Goal: Transaction & Acquisition: Purchase product/service

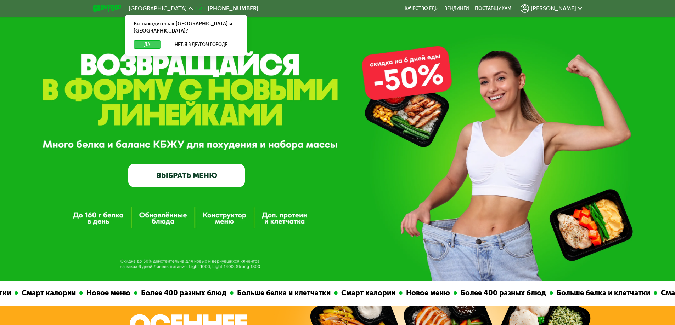
click at [144, 40] on button "Да" at bounding box center [147, 44] width 27 height 8
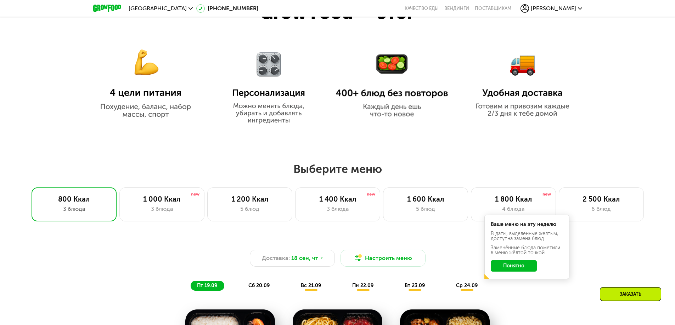
scroll to position [425, 0]
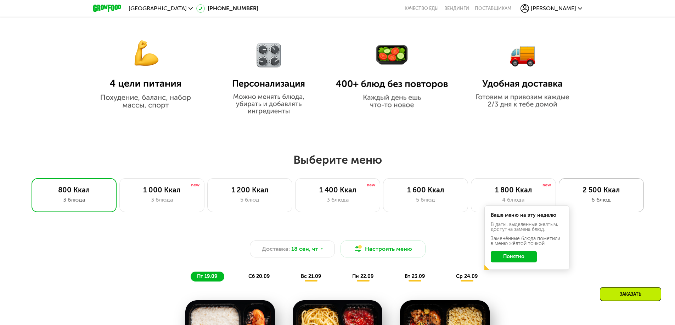
click at [582, 200] on div "6 блюд" at bounding box center [601, 200] width 70 height 8
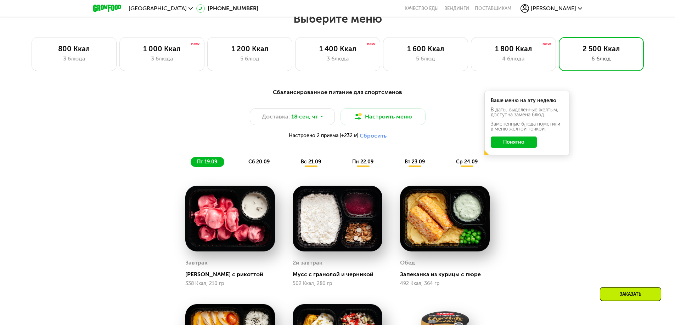
scroll to position [567, 0]
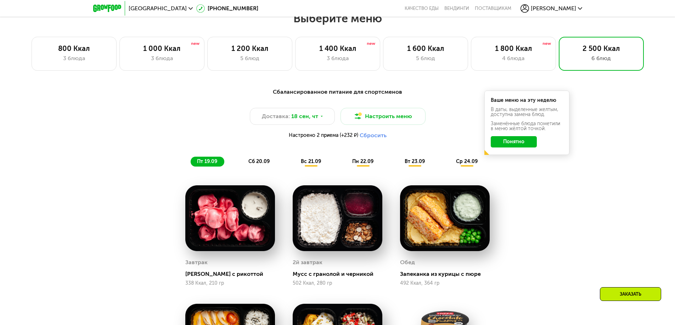
click at [314, 165] on span "вс 21.09" at bounding box center [311, 162] width 20 height 6
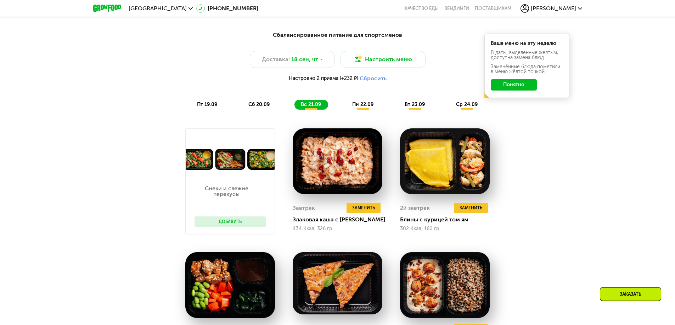
scroll to position [602, 0]
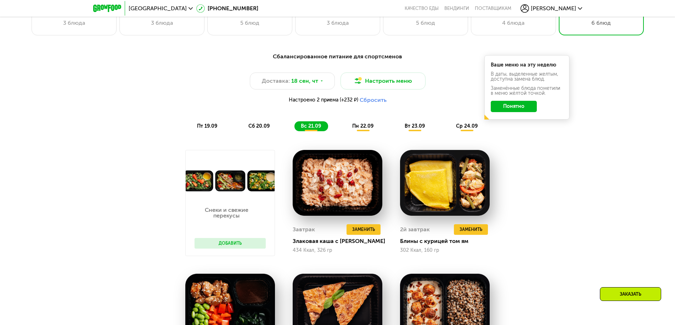
click at [87, 216] on div "Сбалансированное питание для спортсменов Доставка: [DATE] Настроить меню Настро…" at bounding box center [337, 294] width 675 height 504
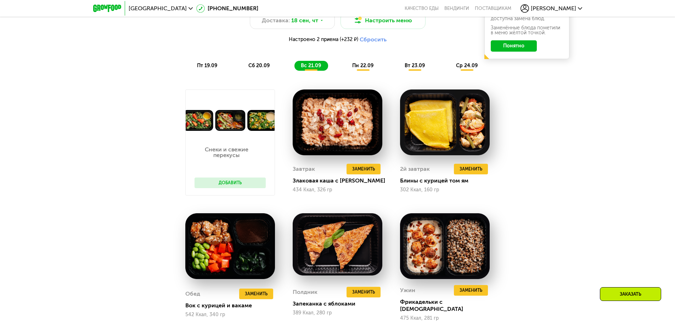
scroll to position [673, 0]
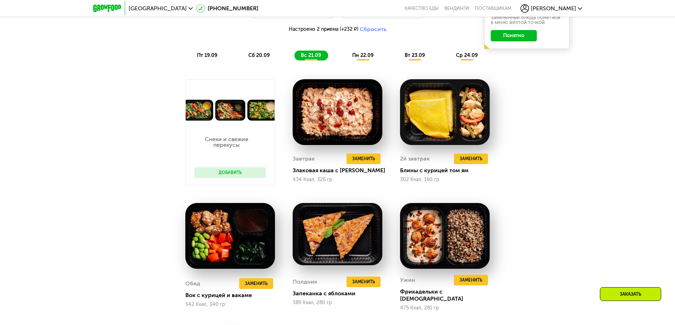
click at [362, 57] on span "пн 22.09" at bounding box center [362, 55] width 21 height 6
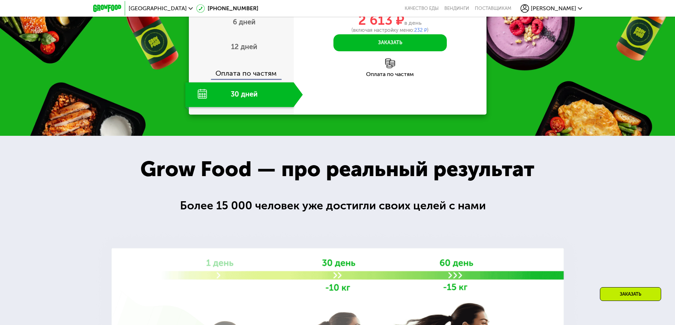
scroll to position [1133, 0]
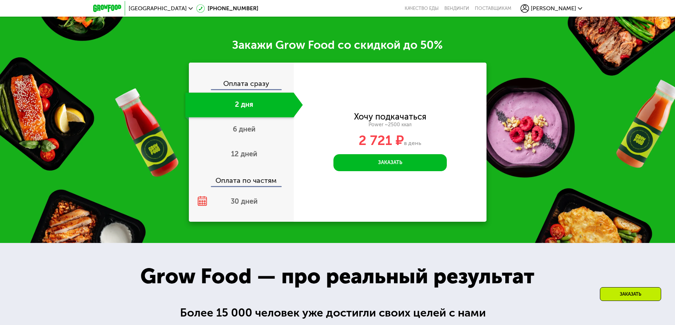
scroll to position [1071, 0]
click at [257, 135] on div "6 дней" at bounding box center [244, 130] width 118 height 25
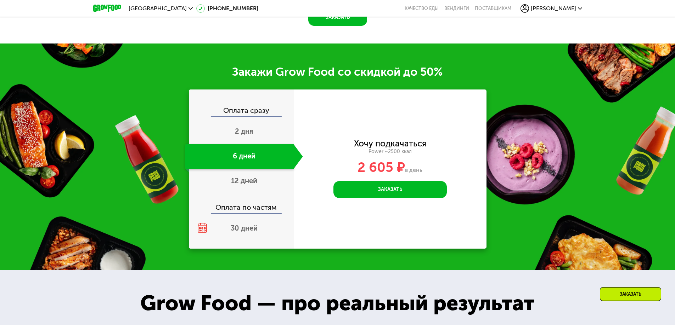
scroll to position [1089, 0]
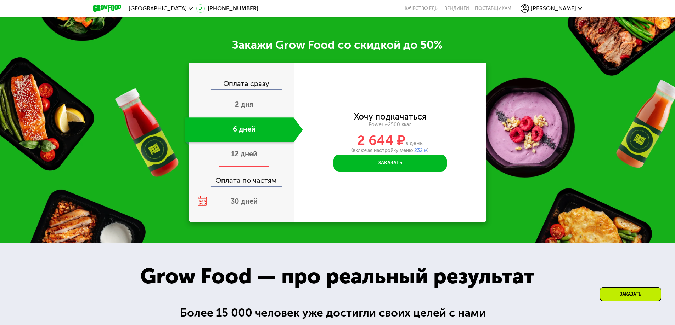
click at [238, 161] on div "12 дней" at bounding box center [244, 154] width 118 height 25
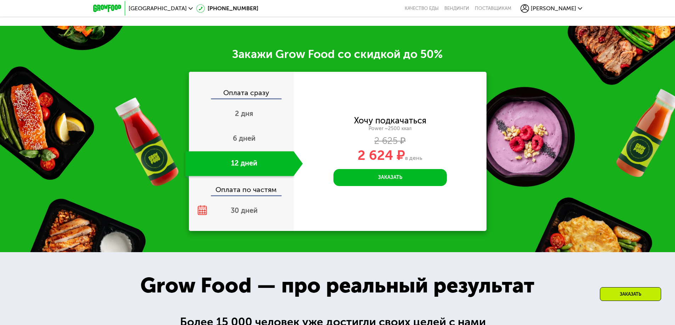
scroll to position [1098, 0]
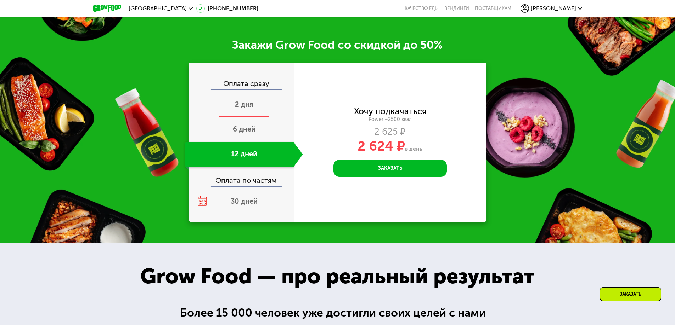
click at [252, 106] on span "2 дня" at bounding box center [244, 104] width 18 height 8
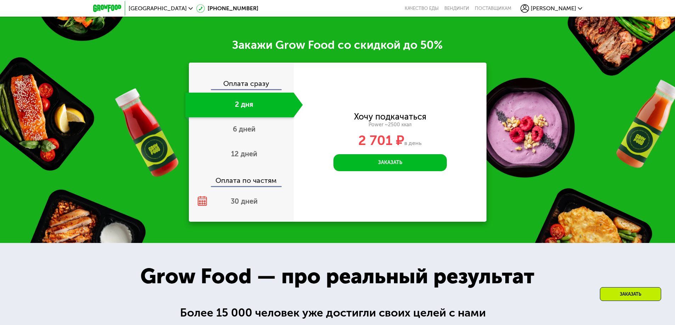
scroll to position [1071, 0]
click at [247, 204] on span "30 дней" at bounding box center [244, 201] width 27 height 8
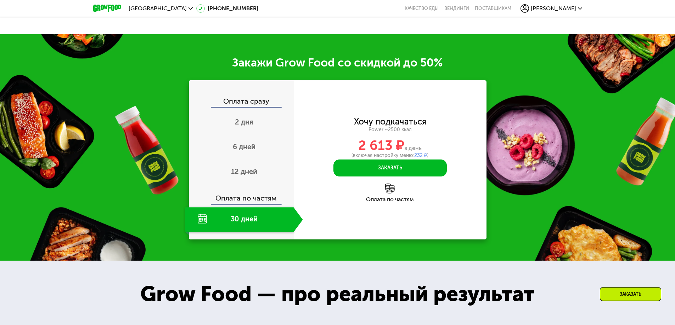
scroll to position [1089, 0]
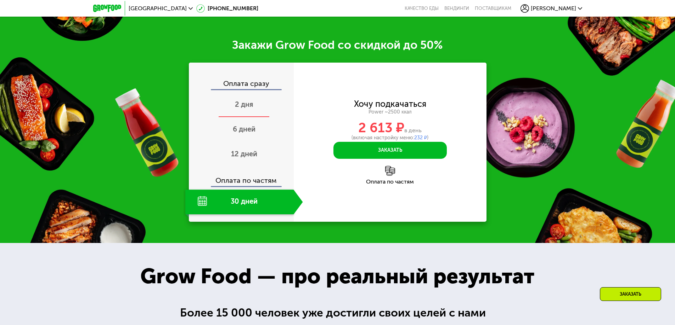
click at [242, 109] on span "2 дня" at bounding box center [244, 104] width 18 height 8
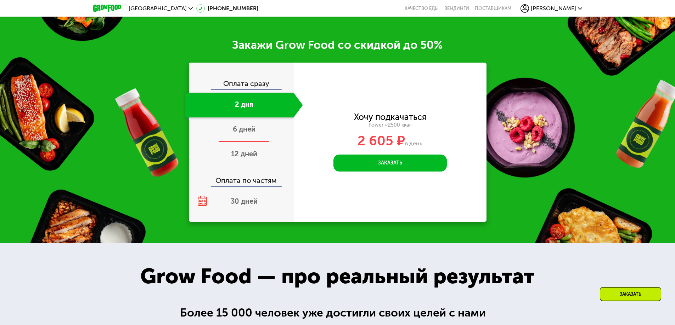
click at [243, 130] on span "6 дней" at bounding box center [244, 129] width 23 height 8
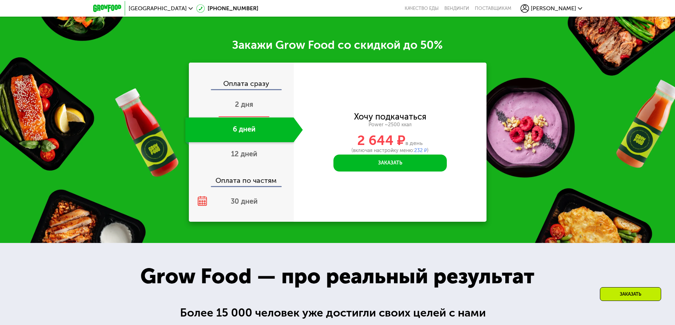
click at [242, 109] on span "2 дня" at bounding box center [244, 104] width 18 height 8
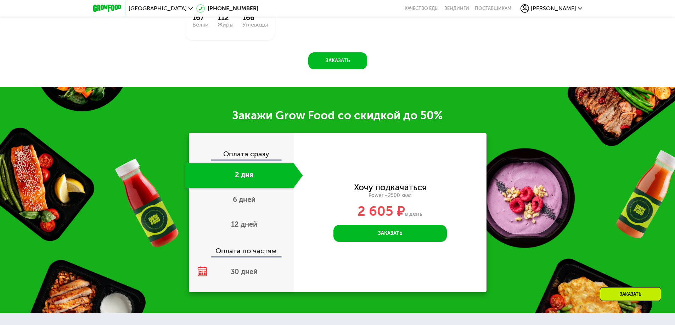
scroll to position [1000, 0]
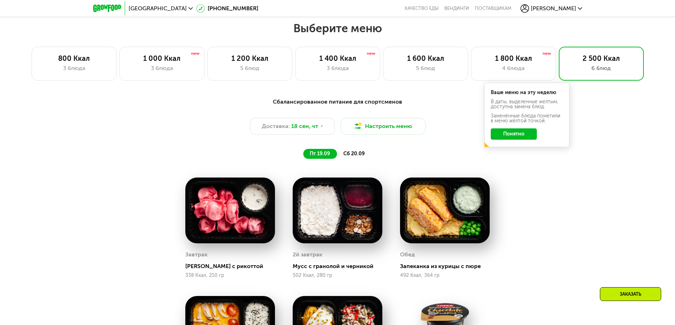
scroll to position [469, 0]
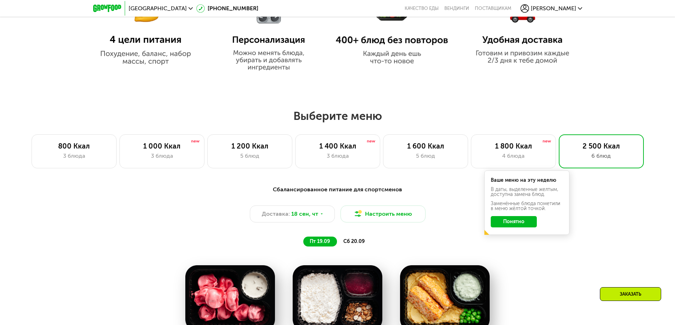
click at [357, 244] on span "сб 20.09" at bounding box center [353, 242] width 21 height 6
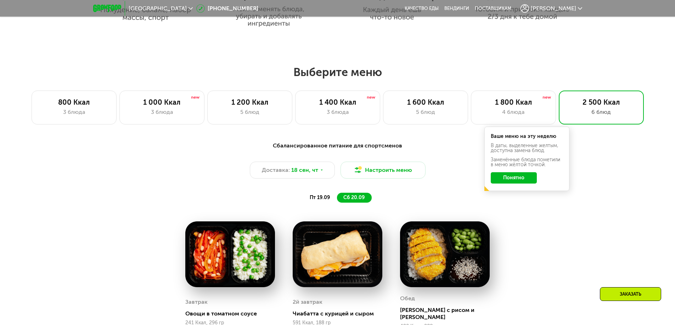
scroll to position [540, 0]
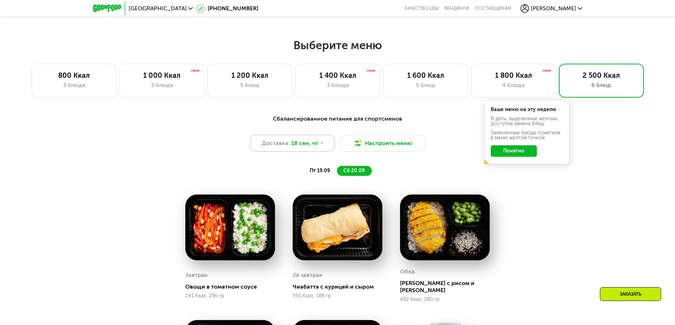
click at [277, 144] on span "Доставка:" at bounding box center [276, 143] width 28 height 8
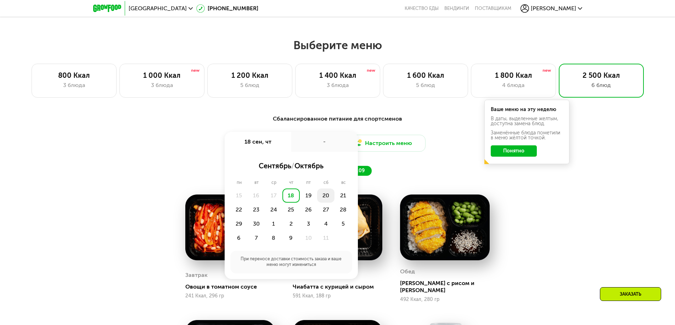
click at [327, 195] on div "20" at bounding box center [325, 196] width 17 height 14
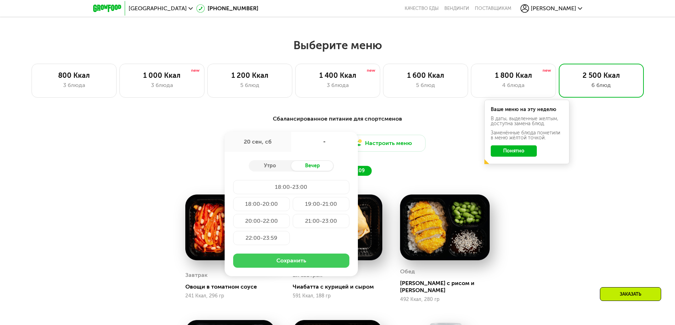
click at [295, 262] on button "Сохранить" at bounding box center [291, 261] width 116 height 14
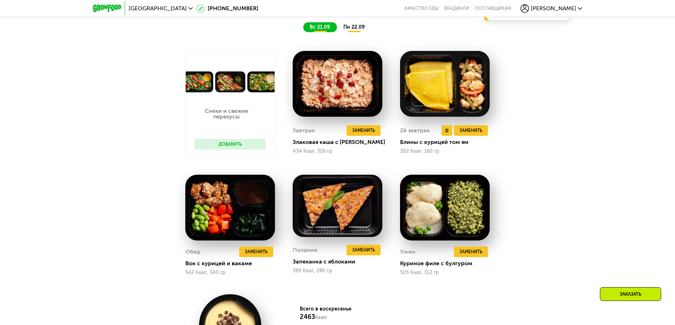
scroll to position [681, 0]
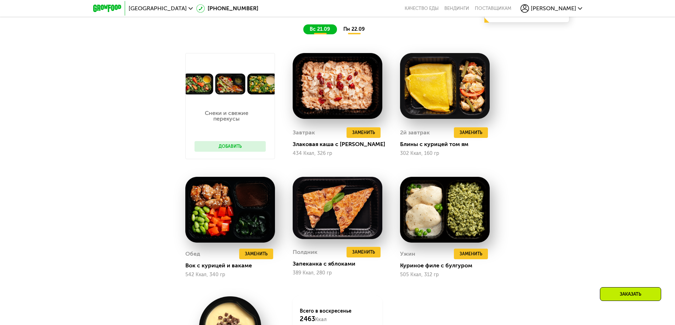
click at [357, 32] on span "пн 22.09" at bounding box center [353, 29] width 21 height 6
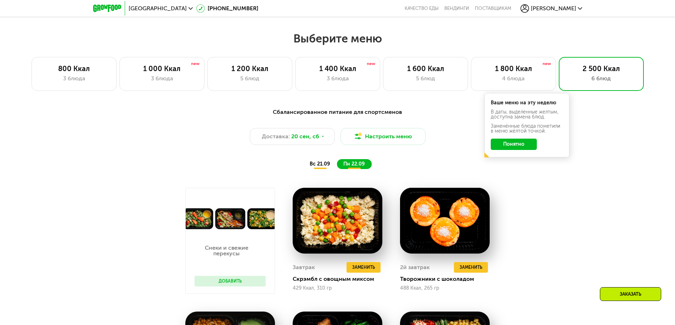
scroll to position [540, 0]
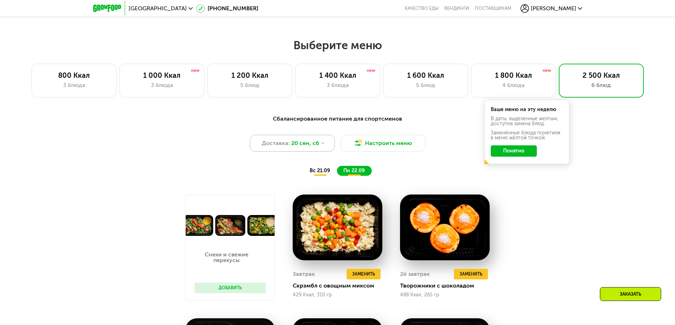
click at [297, 144] on span "20 сен, сб" at bounding box center [305, 143] width 28 height 8
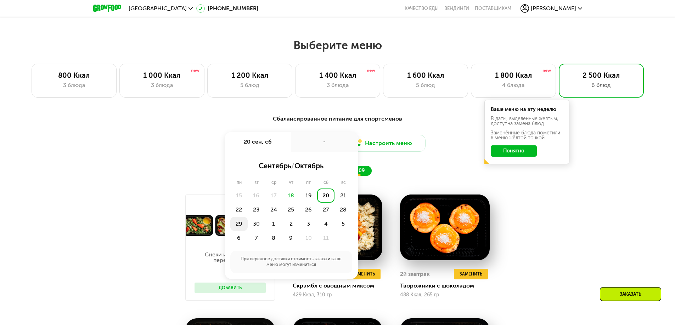
click at [236, 228] on div "29" at bounding box center [238, 224] width 17 height 14
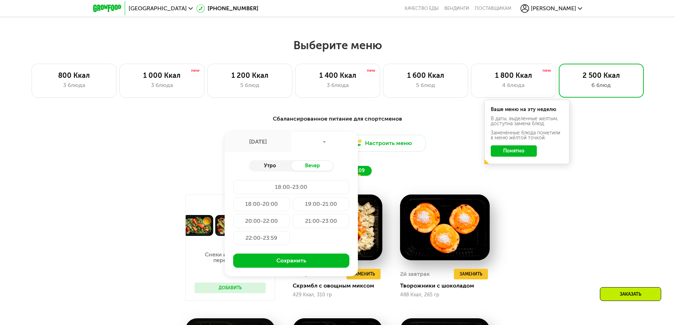
click at [272, 166] on div "Утро" at bounding box center [270, 166] width 42 height 10
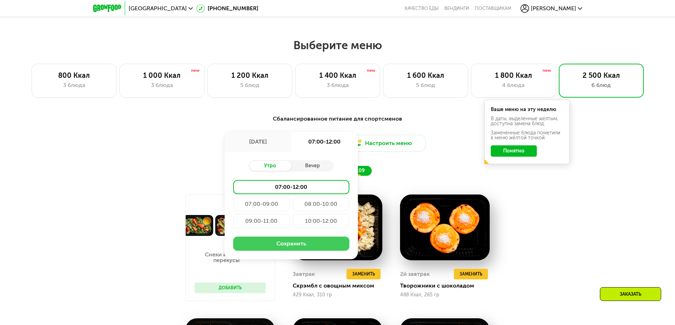
click at [285, 246] on button "Сохранить" at bounding box center [291, 244] width 116 height 14
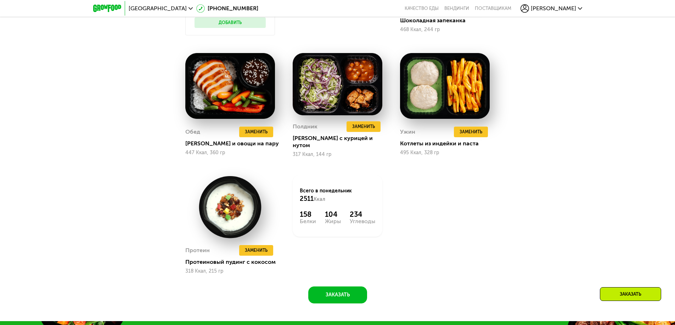
scroll to position [575, 0]
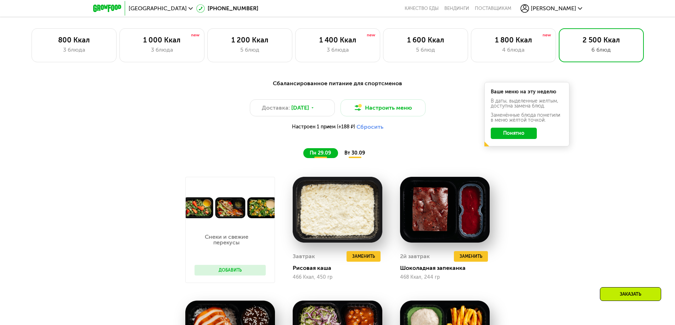
click at [361, 158] on div "вт 30.09" at bounding box center [355, 153] width 34 height 10
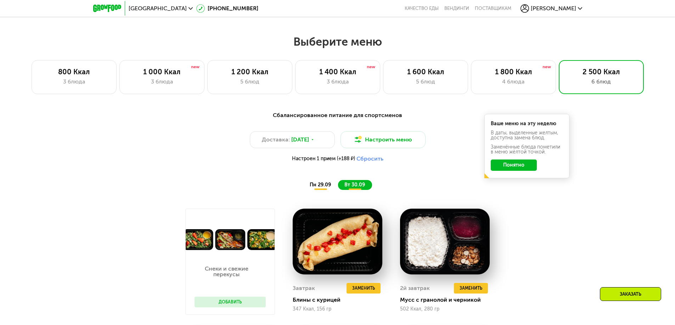
scroll to position [540, 0]
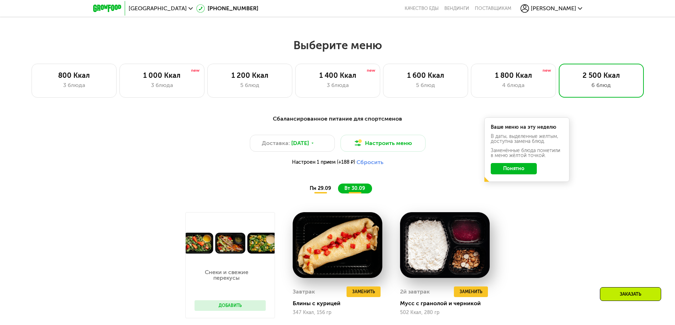
click at [434, 86] on div "5 блюд" at bounding box center [425, 85] width 70 height 8
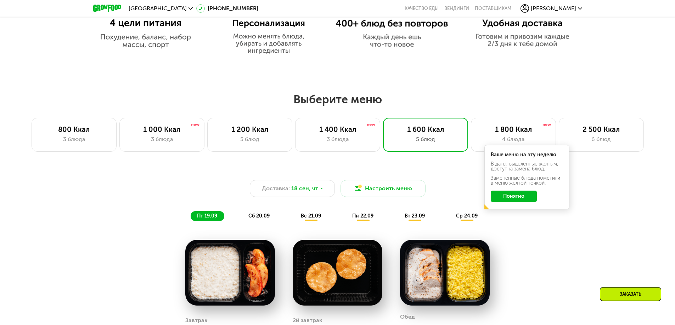
scroll to position [433, 0]
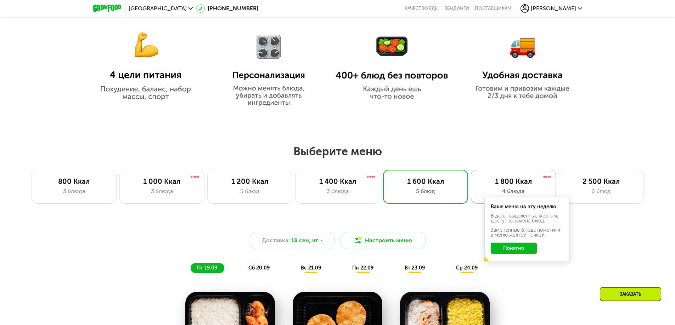
click at [510, 184] on div "1 800 Ккал" at bounding box center [513, 181] width 70 height 8
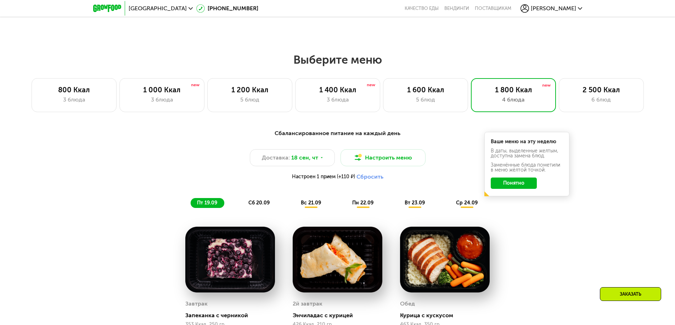
scroll to position [469, 0]
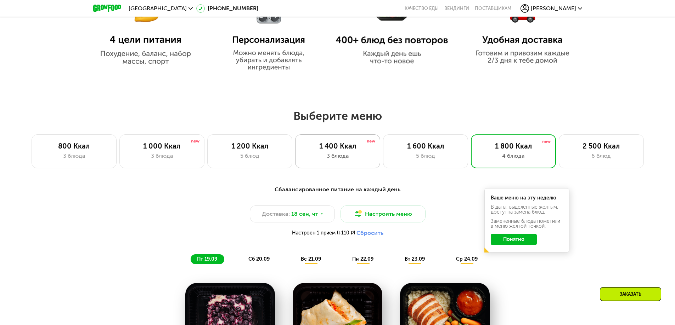
click at [328, 158] on div "3 блюда" at bounding box center [337, 156] width 70 height 8
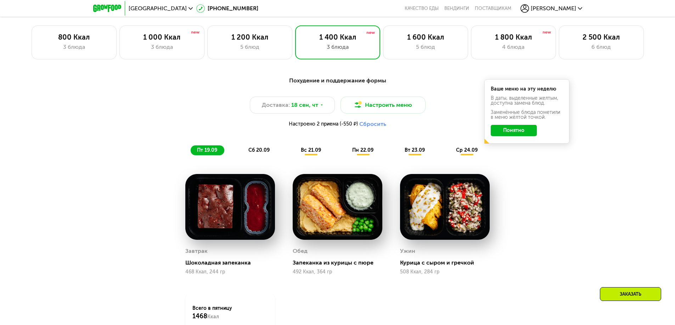
scroll to position [611, 0]
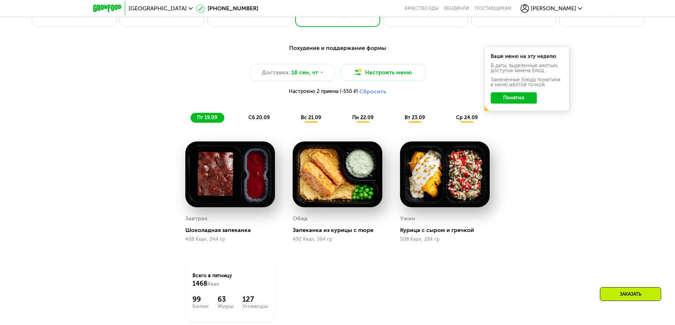
click at [254, 121] on span "сб 20.09" at bounding box center [258, 118] width 21 height 6
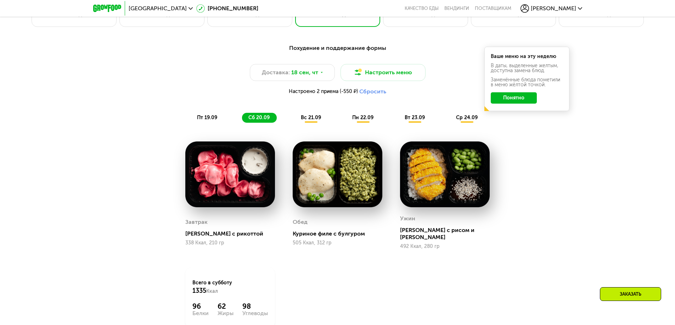
click at [310, 120] on span "вс 21.09" at bounding box center [311, 118] width 20 height 6
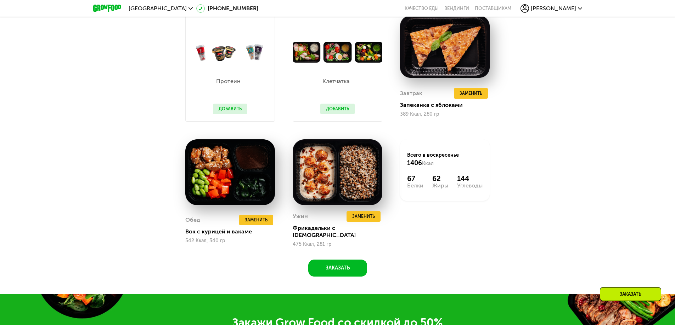
scroll to position [752, 0]
